Goal: Task Accomplishment & Management: Use online tool/utility

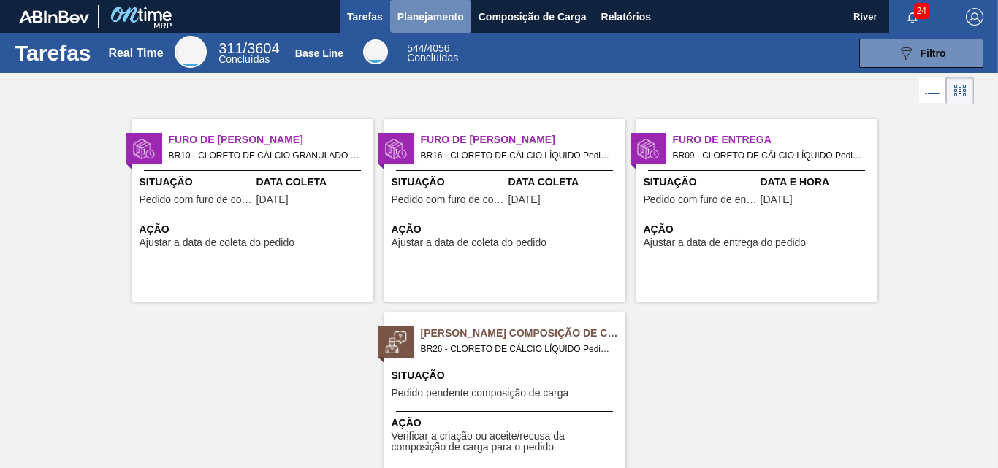
click at [420, 15] on span "Planejamento" at bounding box center [430, 17] width 66 height 18
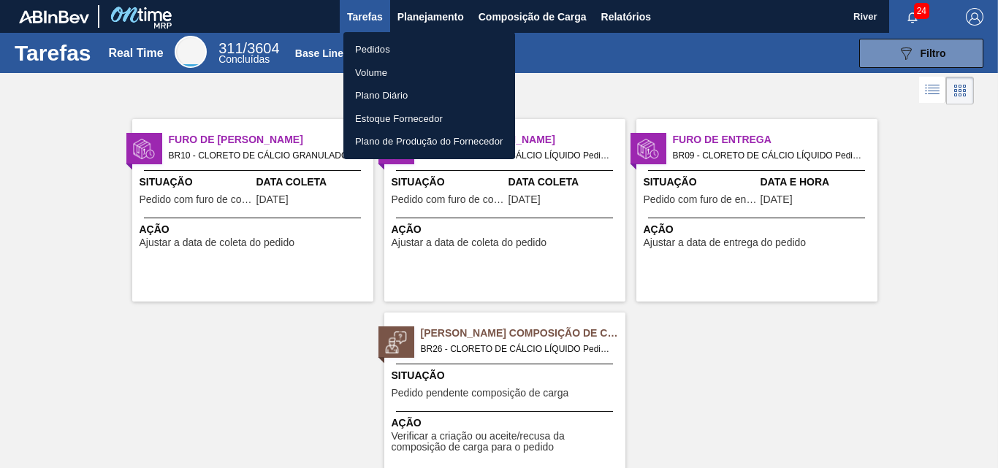
click at [378, 46] on li "Pedidos" at bounding box center [429, 49] width 172 height 23
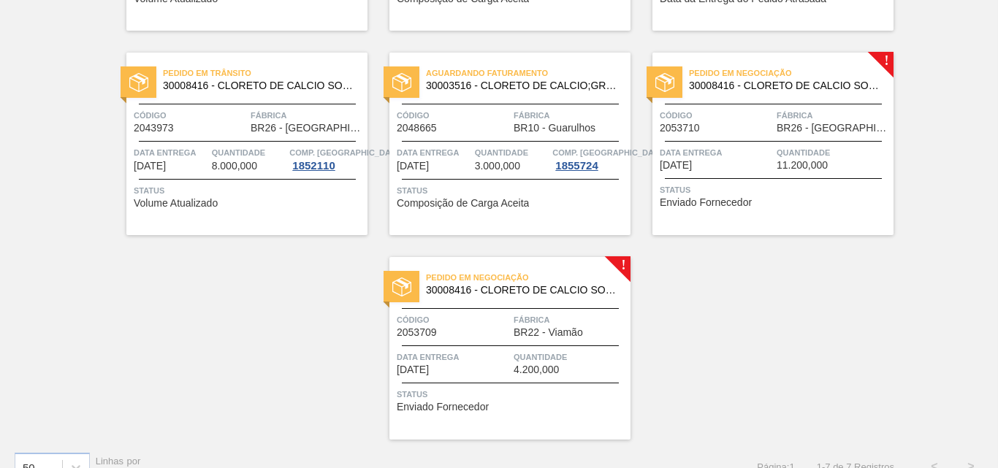
scroll to position [311, 0]
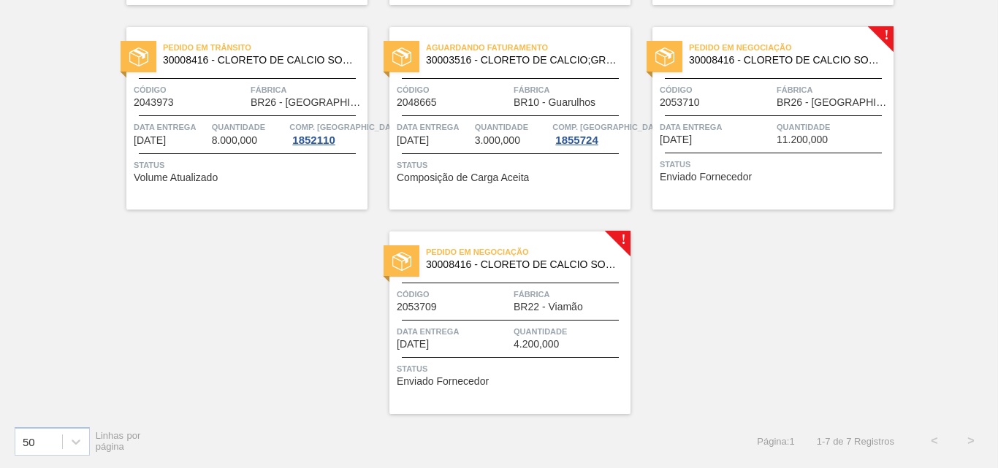
drag, startPoint x: 852, startPoint y: 150, endPoint x: 944, endPoint y: 314, distance: 188.7
click at [941, 317] on div "Pedido em Trânsito 30008416 - CLORETO DE CALCIO SOLUCAO 40% Código 2043923 Fábr…" at bounding box center [499, 107] width 998 height 613
click at [661, 55] on img at bounding box center [664, 56] width 19 height 19
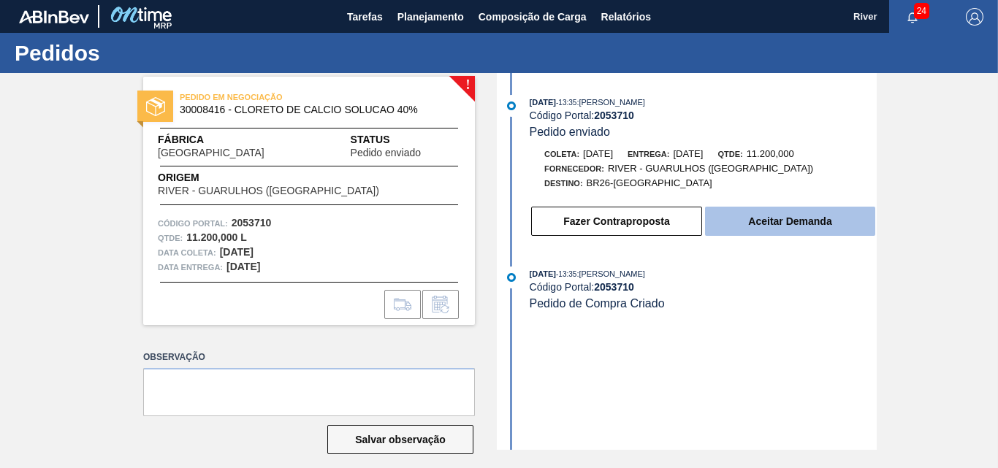
click at [788, 221] on button "Aceitar Demanda" at bounding box center [790, 221] width 170 height 29
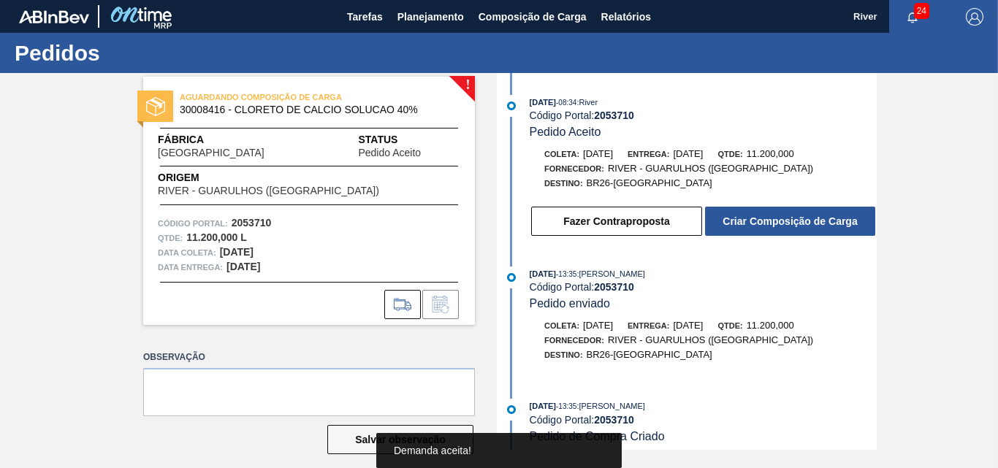
click at [788, 221] on button "Criar Composição de Carga" at bounding box center [790, 221] width 170 height 29
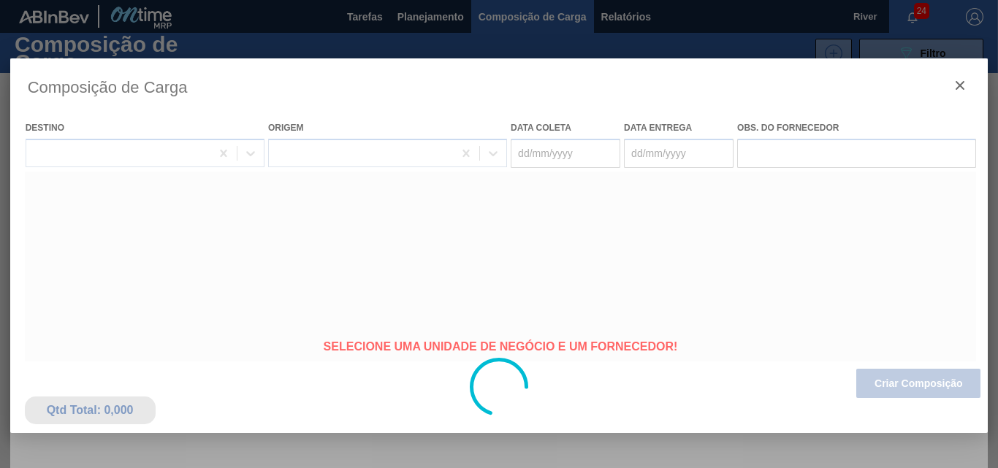
type coleta "[DATE]"
type Entrega "[DATE]"
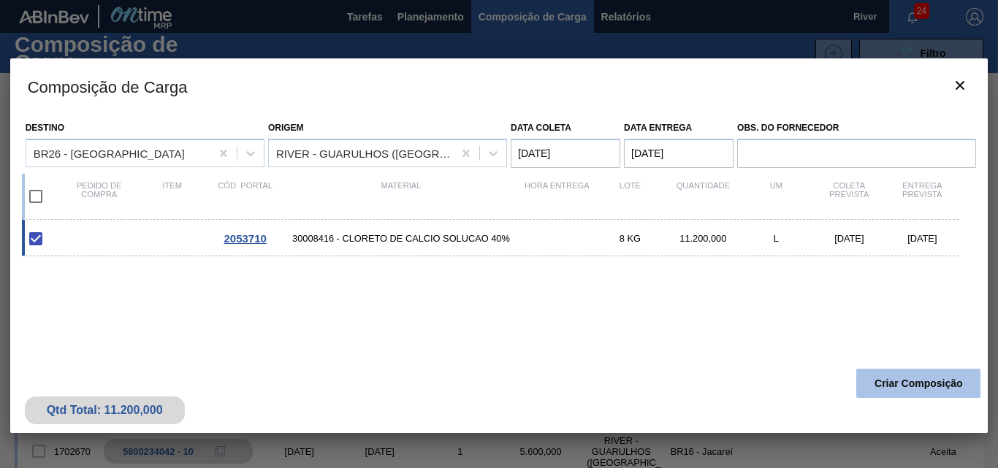
click at [890, 389] on button "Criar Composição" at bounding box center [918, 383] width 124 height 29
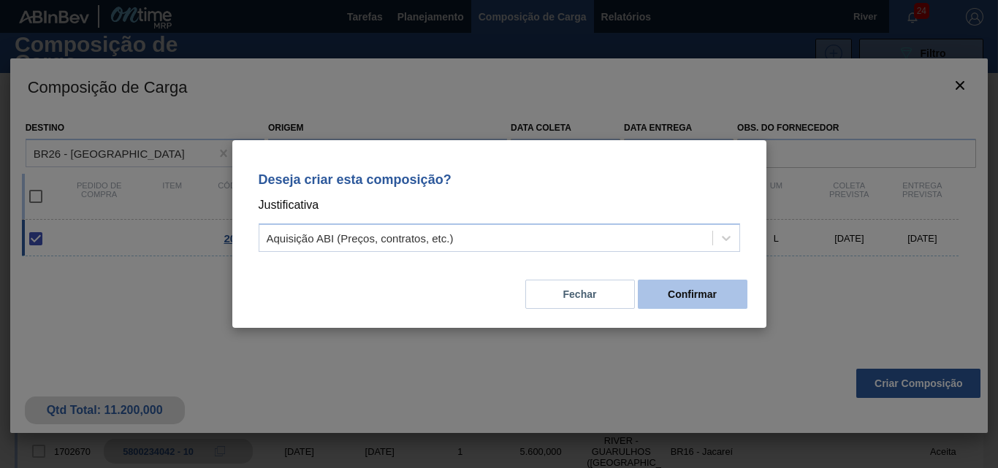
click at [689, 288] on button "Confirmar" at bounding box center [693, 294] width 110 height 29
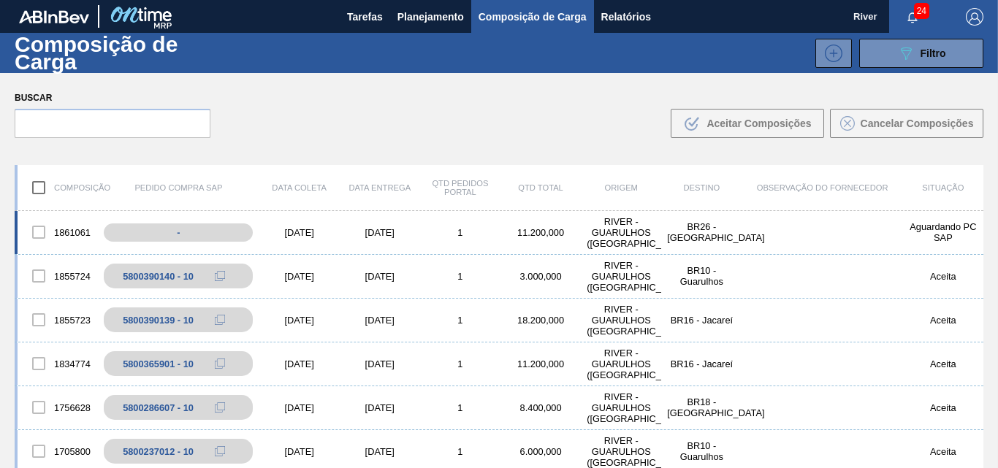
click at [290, 232] on div "[DATE]" at bounding box center [299, 232] width 80 height 11
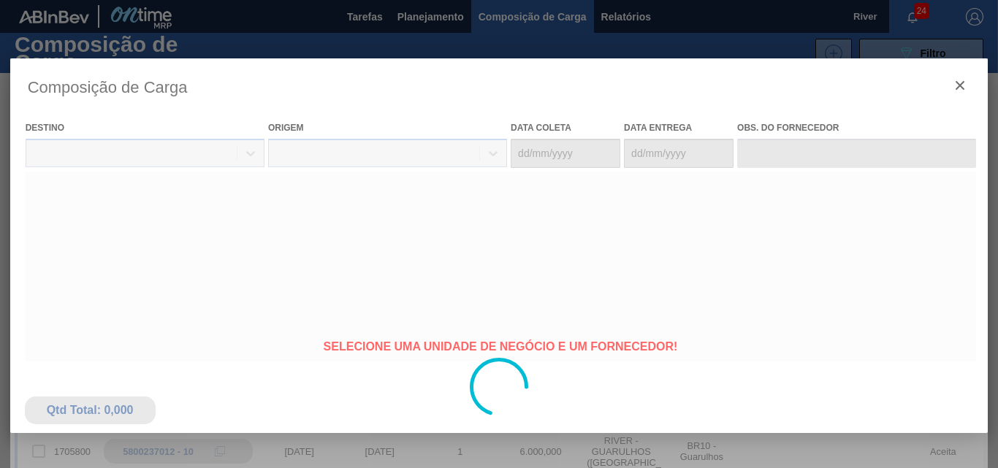
type coleta "[DATE]"
type Entrega "[DATE]"
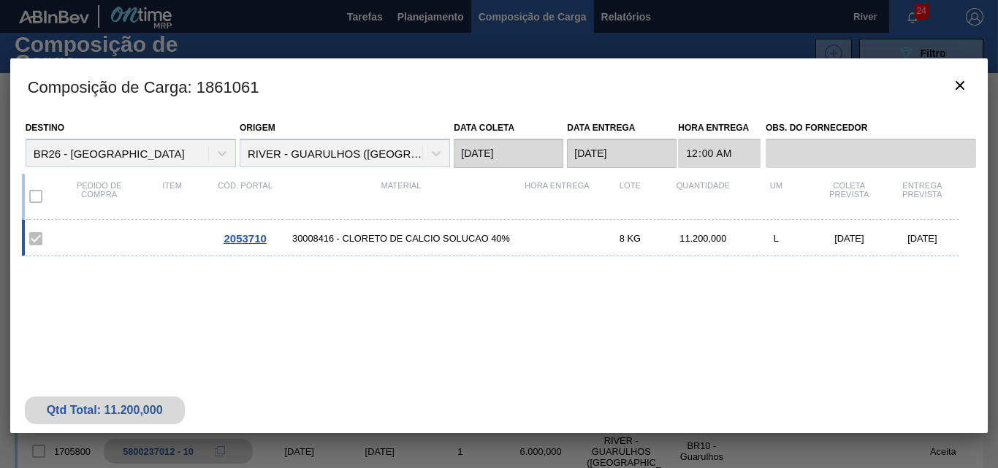
click at [259, 236] on span "2053710" at bounding box center [244, 238] width 42 height 12
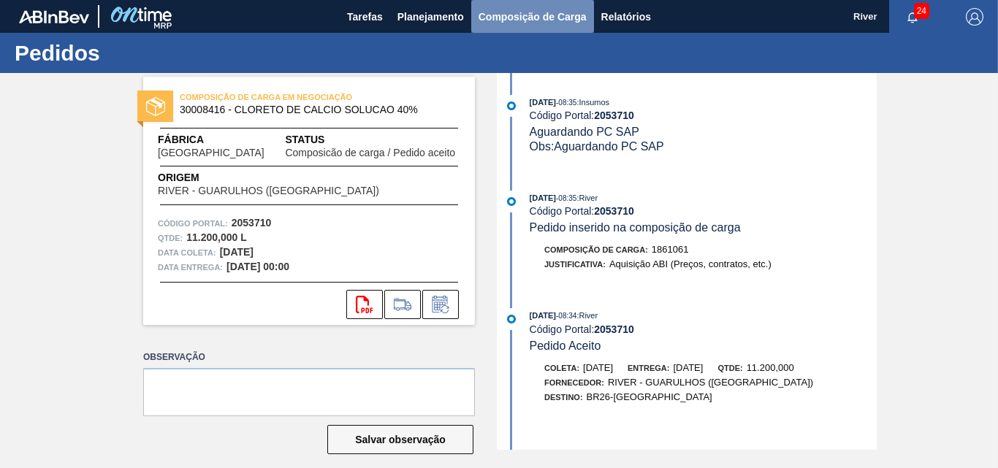
click at [516, 15] on span "Composição de Carga" at bounding box center [532, 17] width 108 height 18
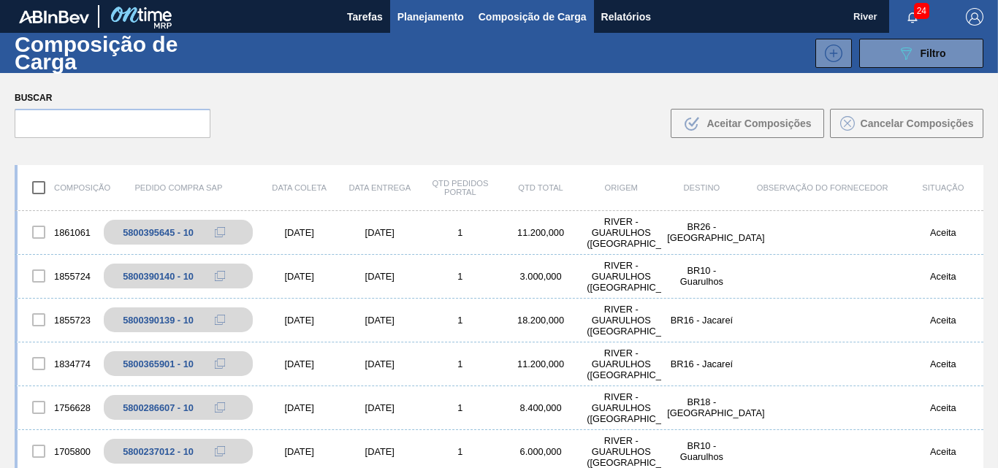
click at [433, 15] on span "Planejamento" at bounding box center [430, 17] width 66 height 18
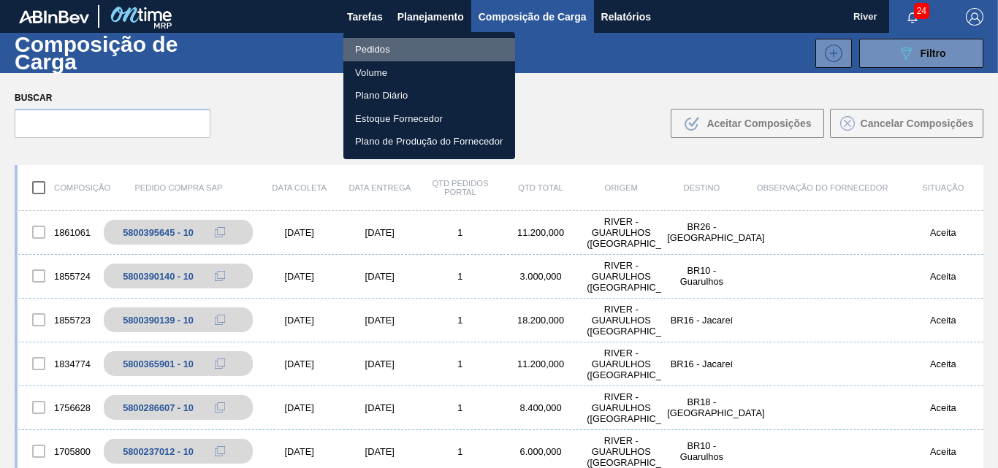
click at [376, 47] on li "Pedidos" at bounding box center [429, 49] width 172 height 23
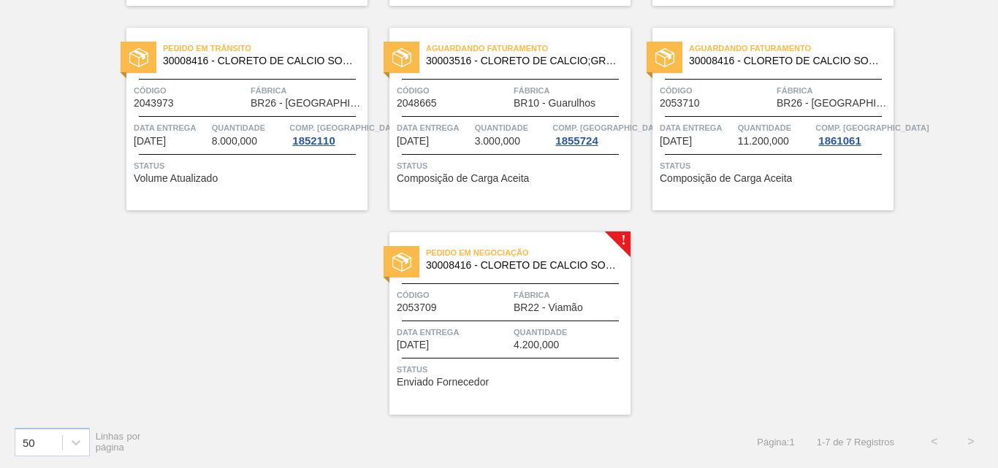
scroll to position [311, 0]
click at [399, 261] on img at bounding box center [401, 261] width 19 height 19
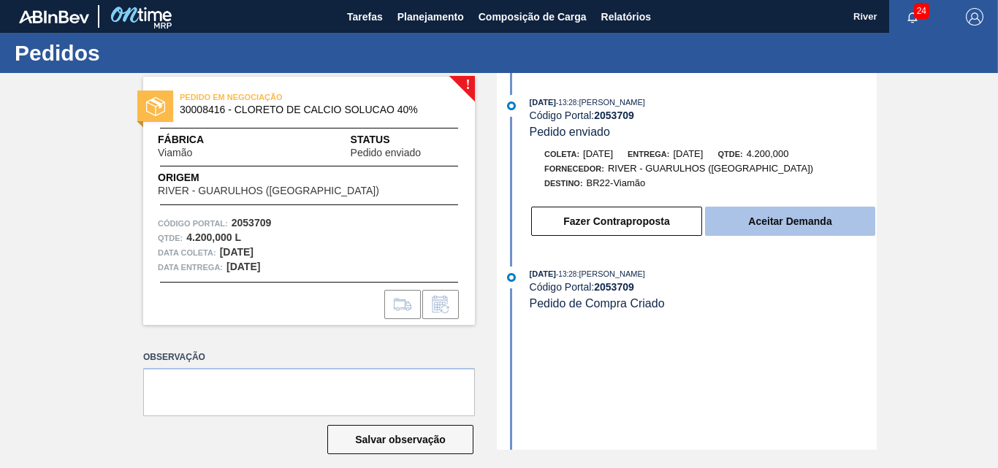
click at [733, 228] on button "Aceitar Demanda" at bounding box center [790, 221] width 170 height 29
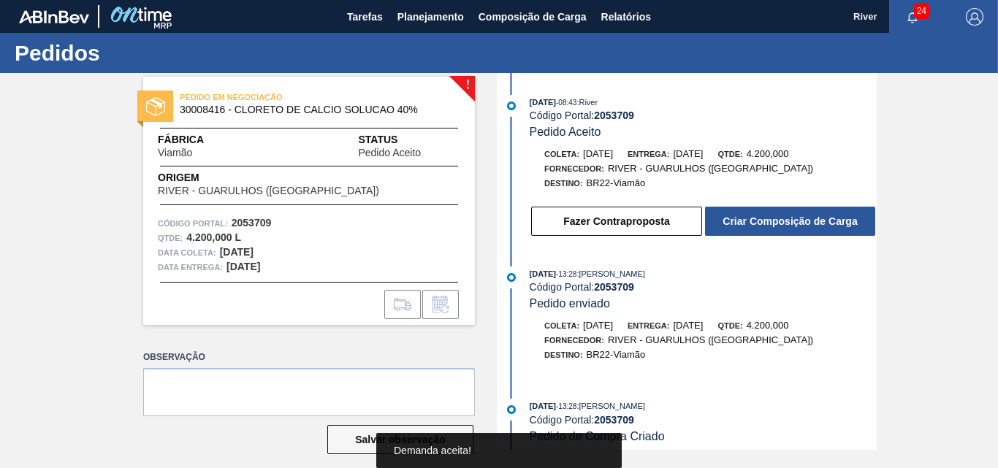
click at [733, 228] on button "Criar Composição de Carga" at bounding box center [790, 221] width 170 height 29
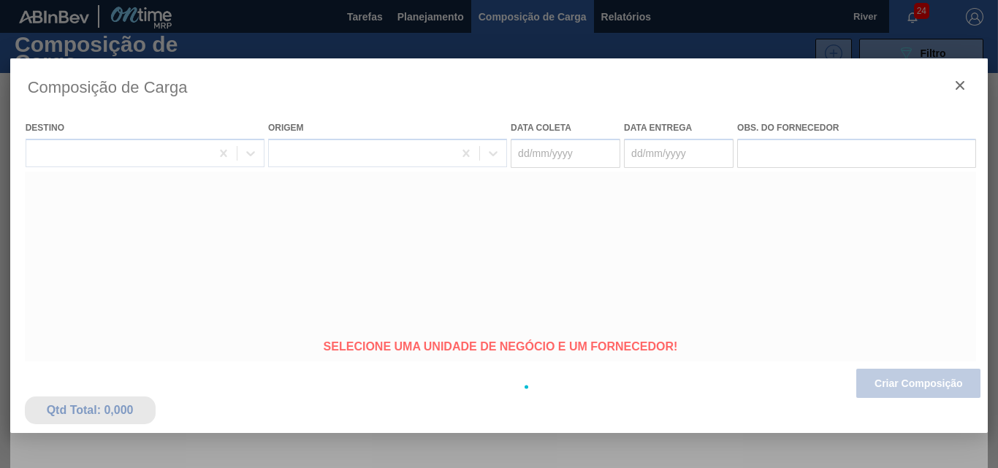
type coleta "[DATE]"
type Entrega "[DATE]"
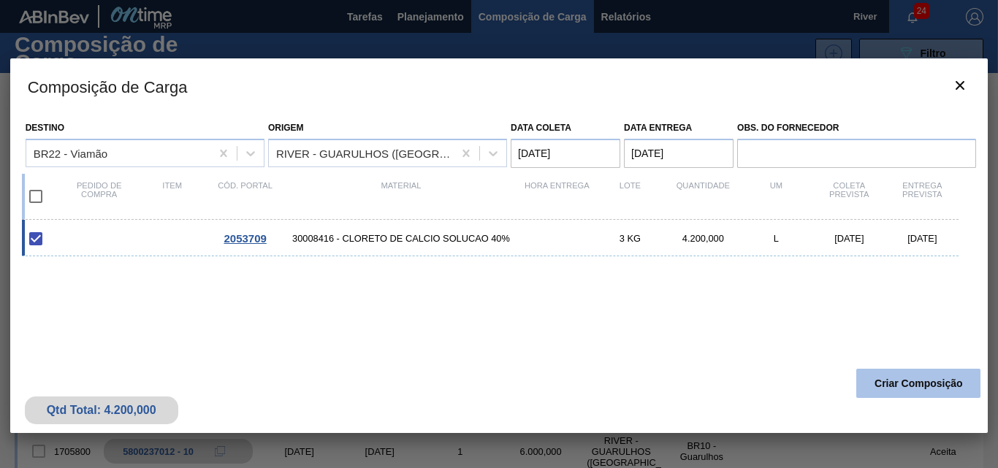
click at [865, 372] on button "Criar Composição" at bounding box center [918, 383] width 124 height 29
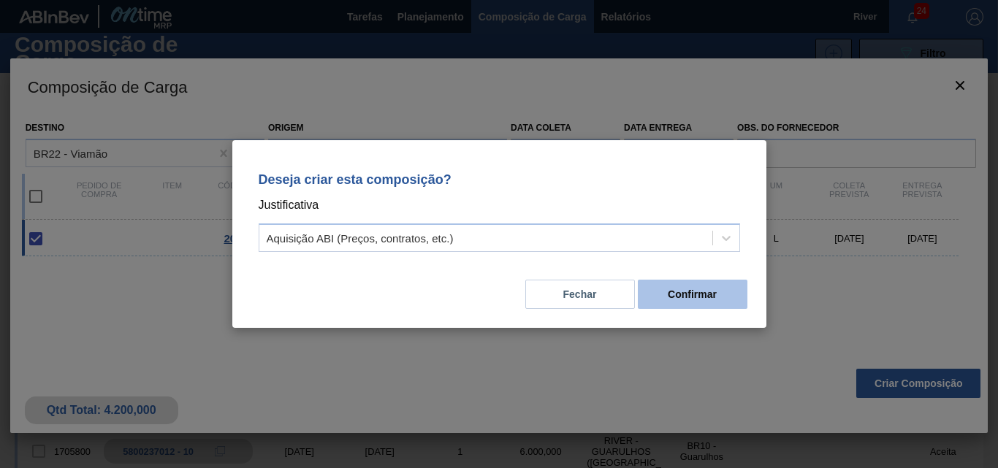
click at [657, 299] on button "Confirmar" at bounding box center [693, 294] width 110 height 29
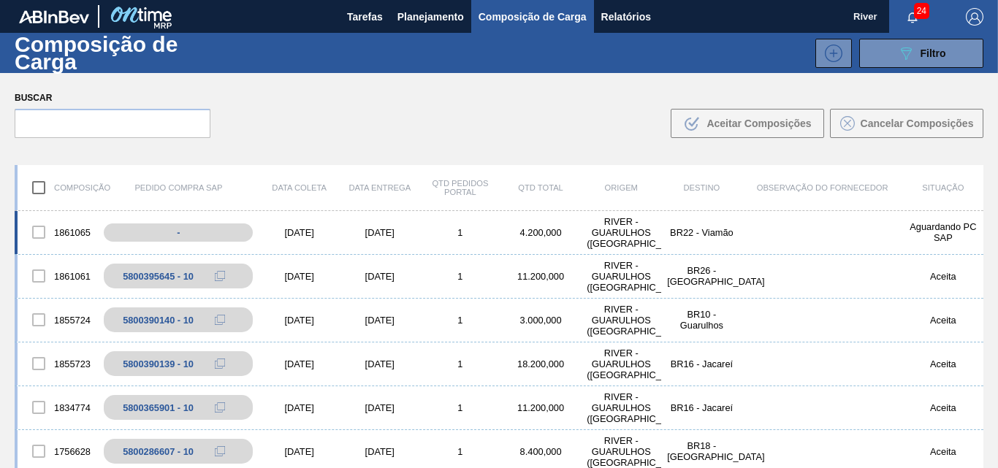
click at [281, 227] on div "[DATE]" at bounding box center [299, 232] width 80 height 11
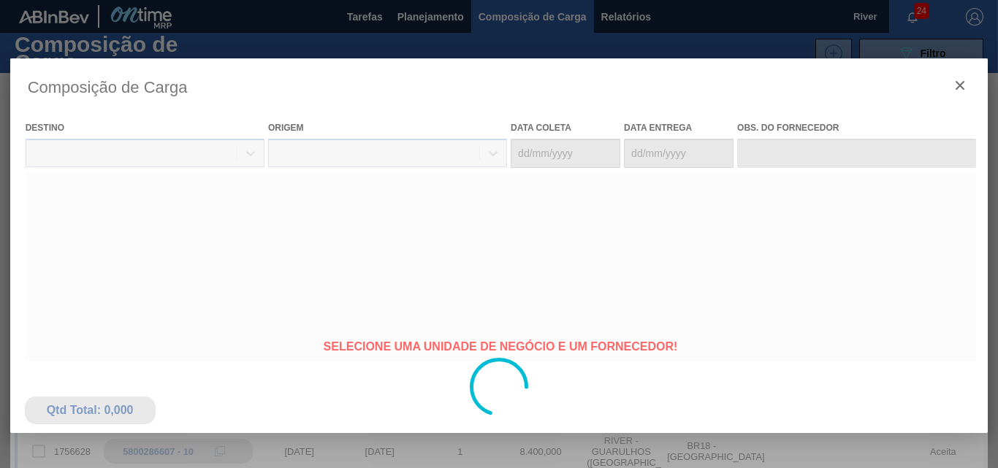
type coleta "[DATE]"
type Entrega "[DATE]"
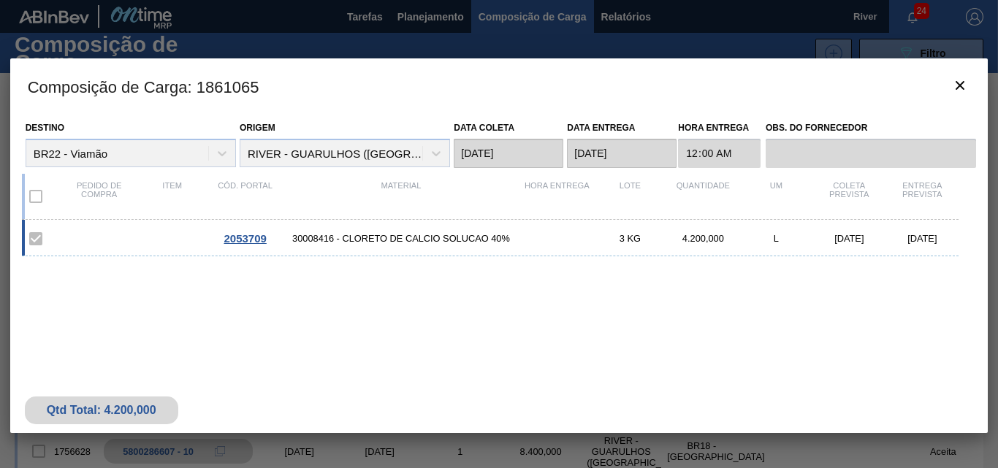
click at [245, 240] on span "2053709" at bounding box center [244, 238] width 42 height 12
